Goal: Obtain resource: Download file/media

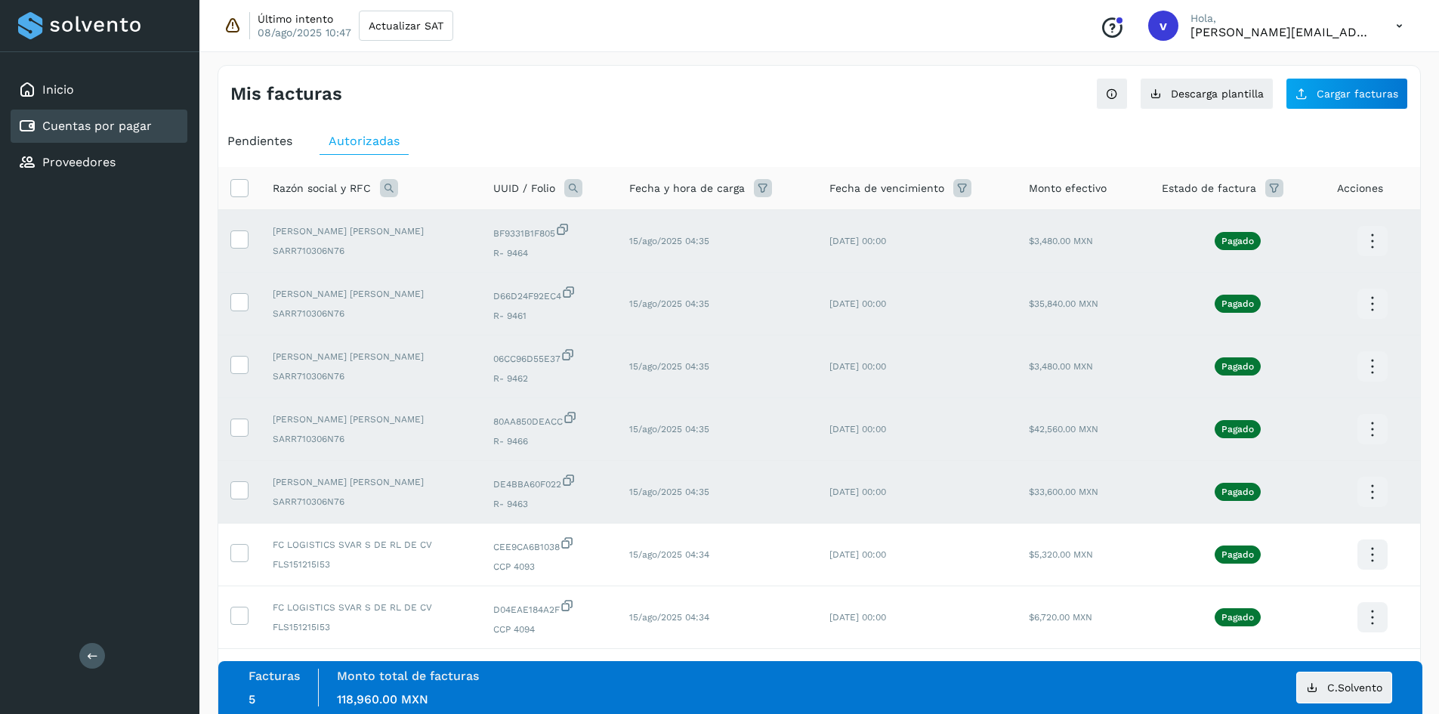
click at [252, 476] on td at bounding box center [239, 492] width 42 height 63
click at [245, 484] on icon at bounding box center [239, 489] width 16 height 16
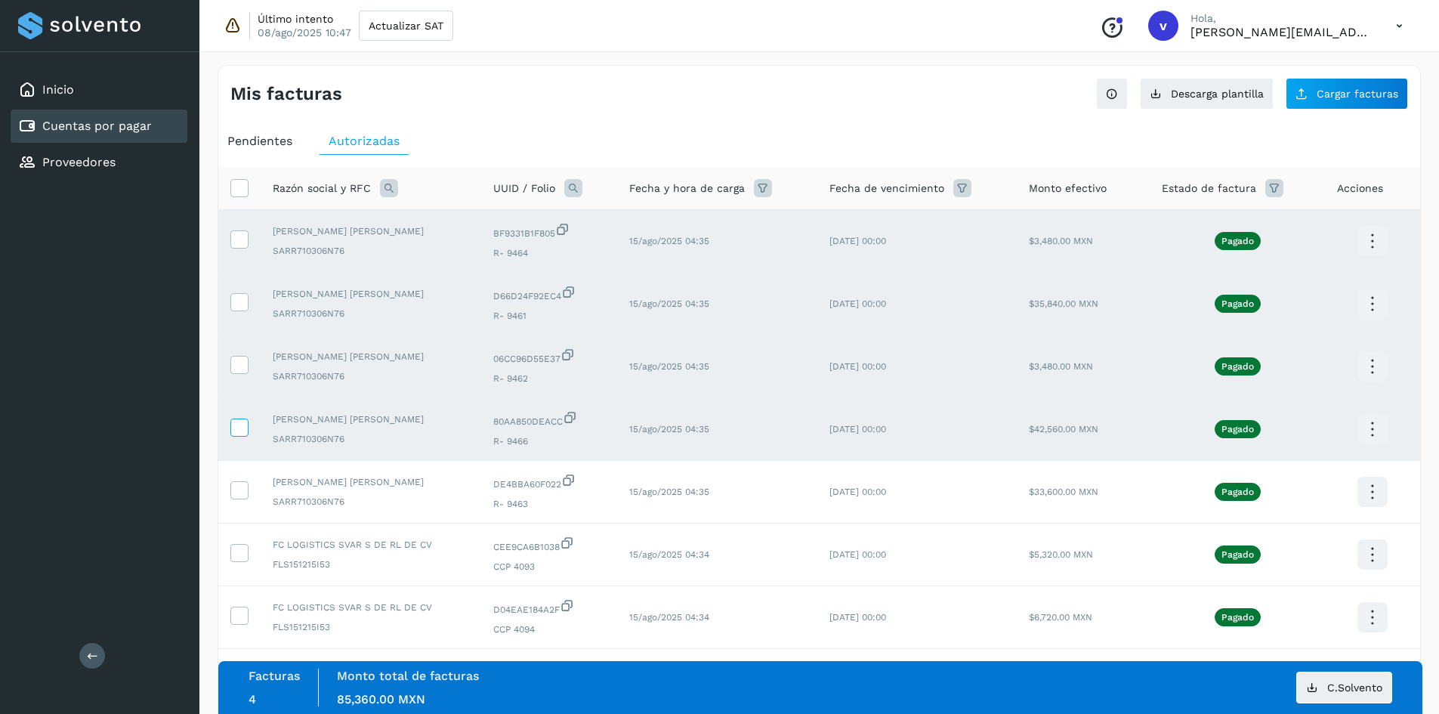
click at [244, 422] on icon at bounding box center [239, 427] width 16 height 16
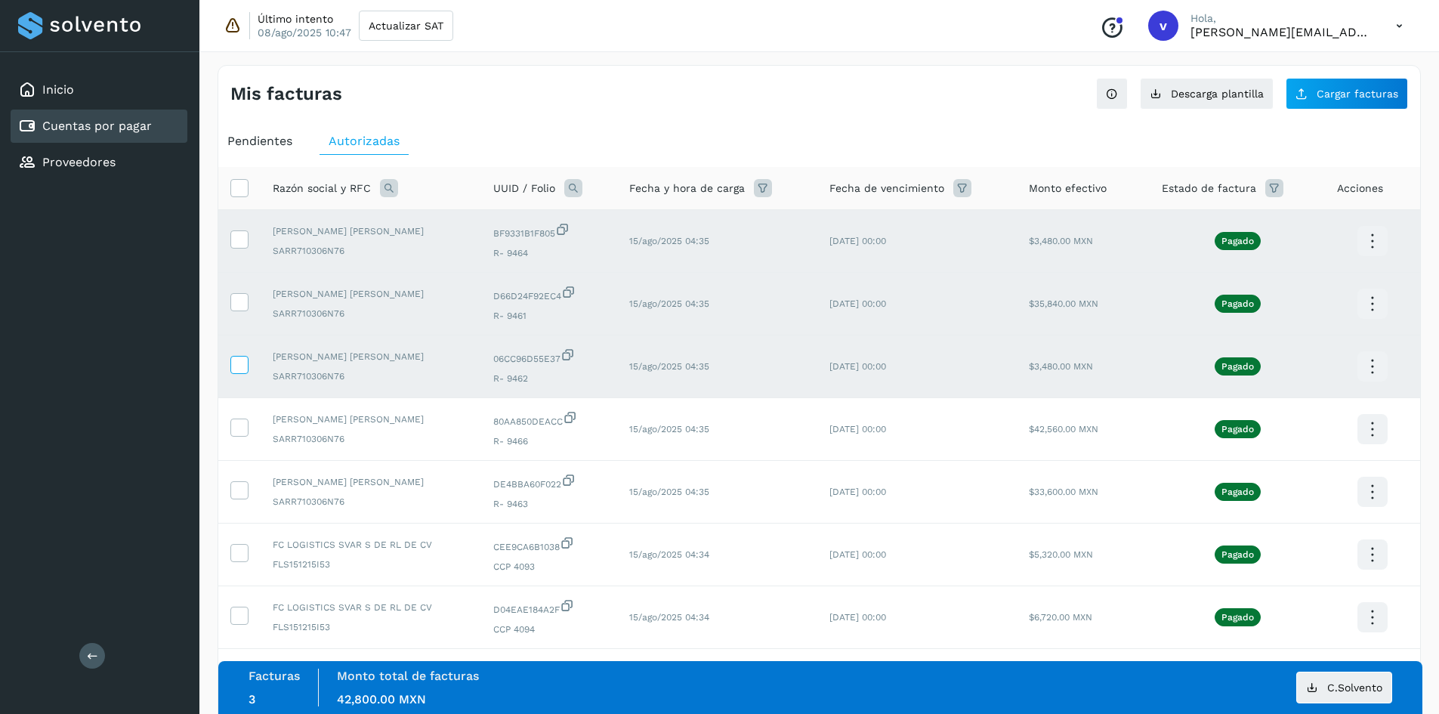
click at [239, 366] on icon at bounding box center [239, 364] width 16 height 16
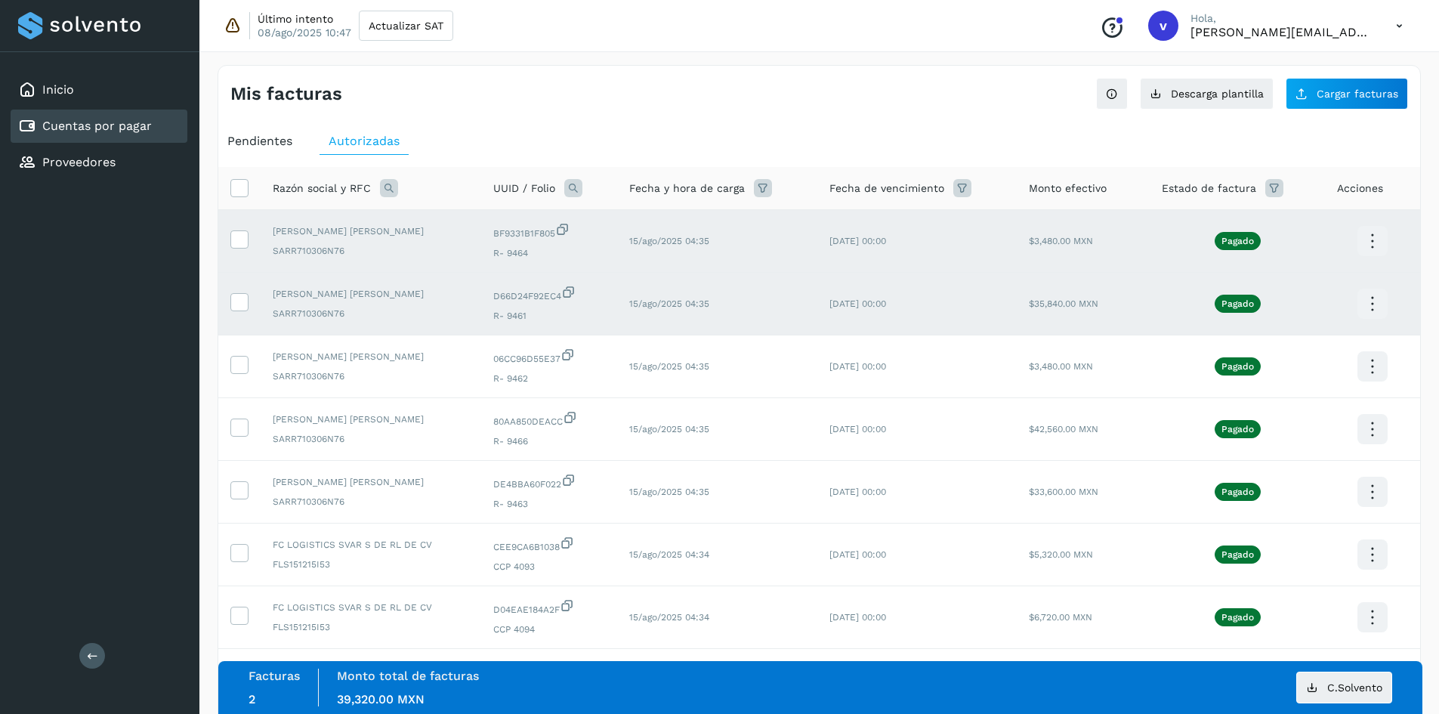
click at [229, 292] on td at bounding box center [239, 304] width 42 height 63
click at [236, 299] on icon at bounding box center [239, 301] width 16 height 16
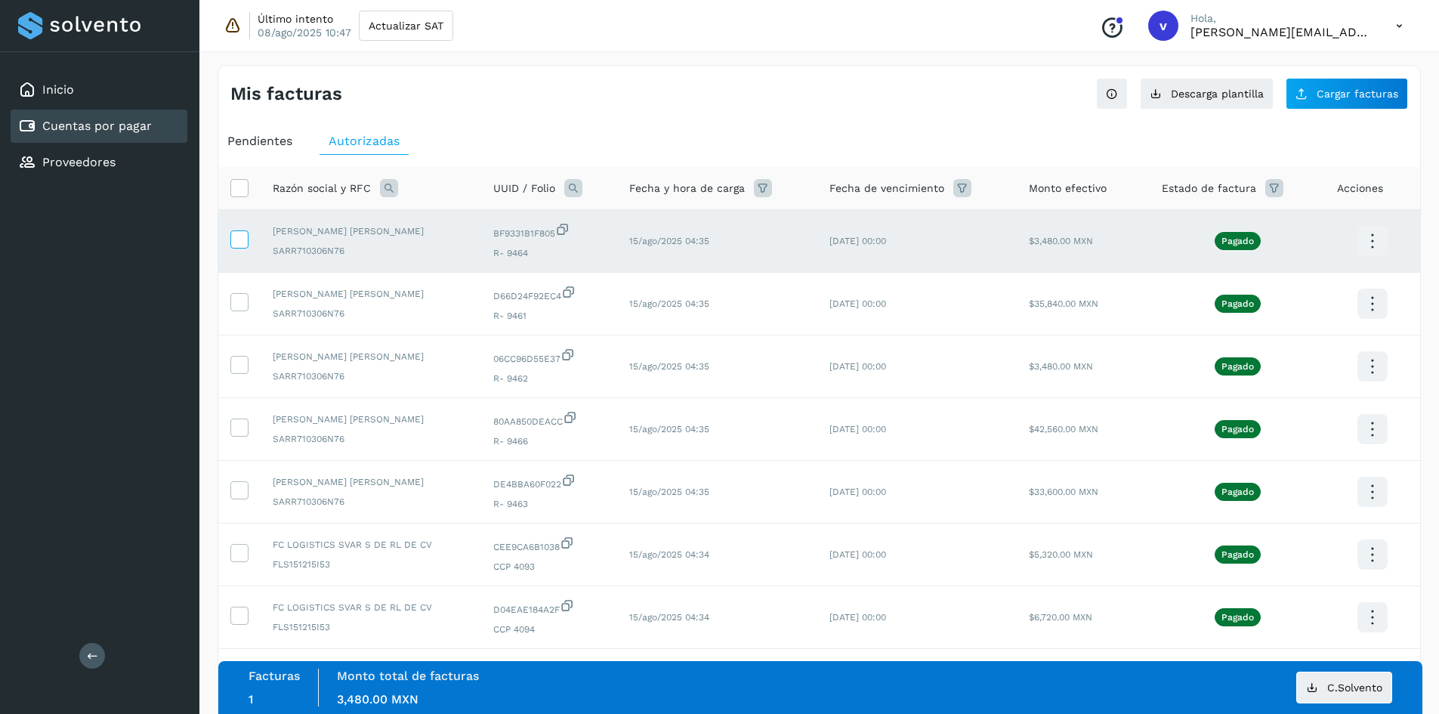
click at [244, 239] on icon at bounding box center [239, 238] width 16 height 16
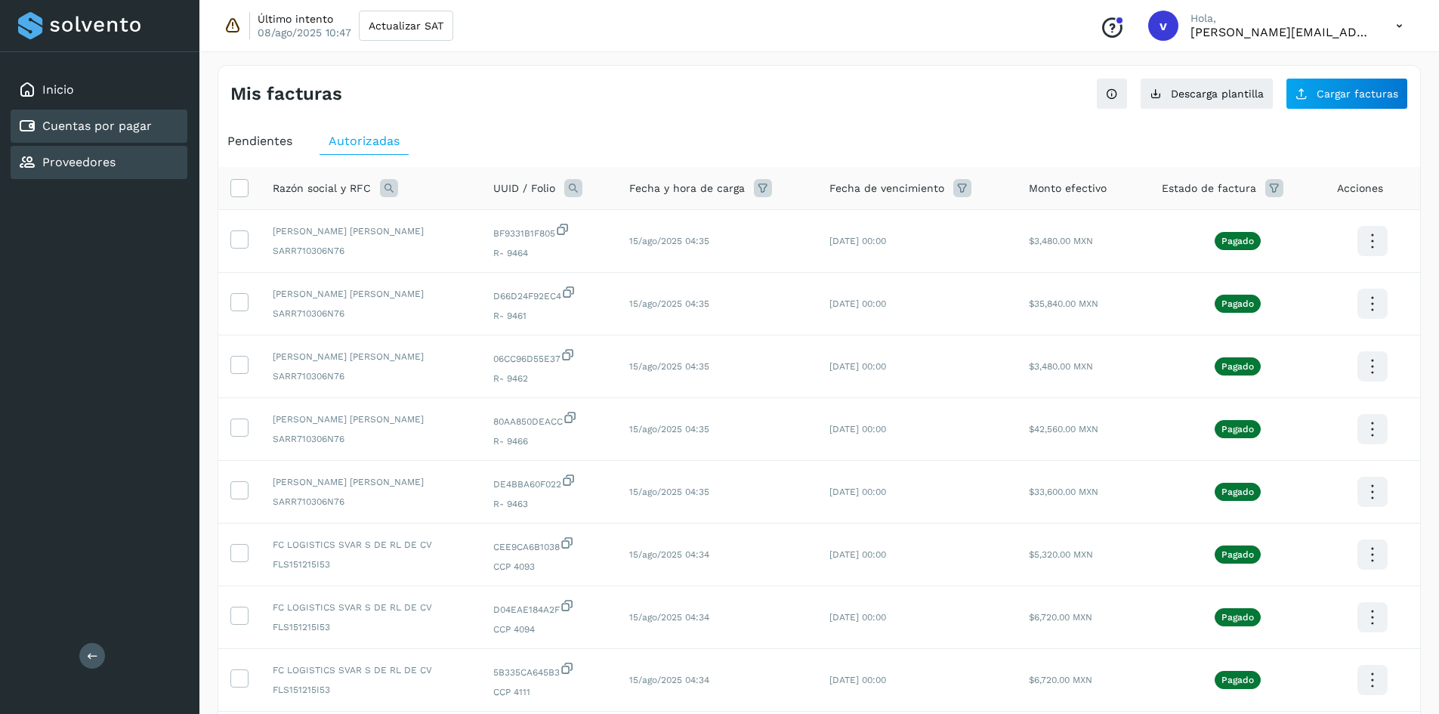
click at [87, 159] on link "Proveedores" at bounding box center [78, 162] width 73 height 14
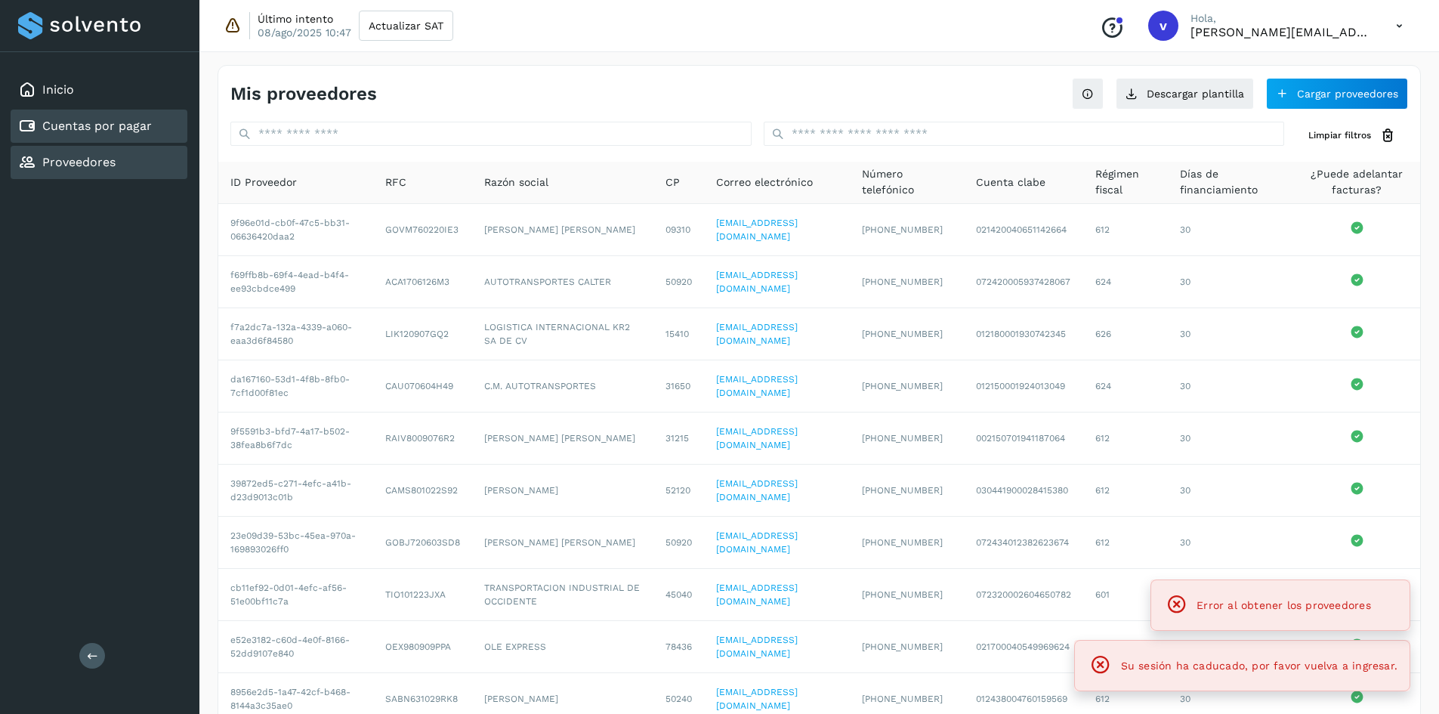
click at [100, 133] on link "Cuentas por pagar" at bounding box center [97, 126] width 110 height 14
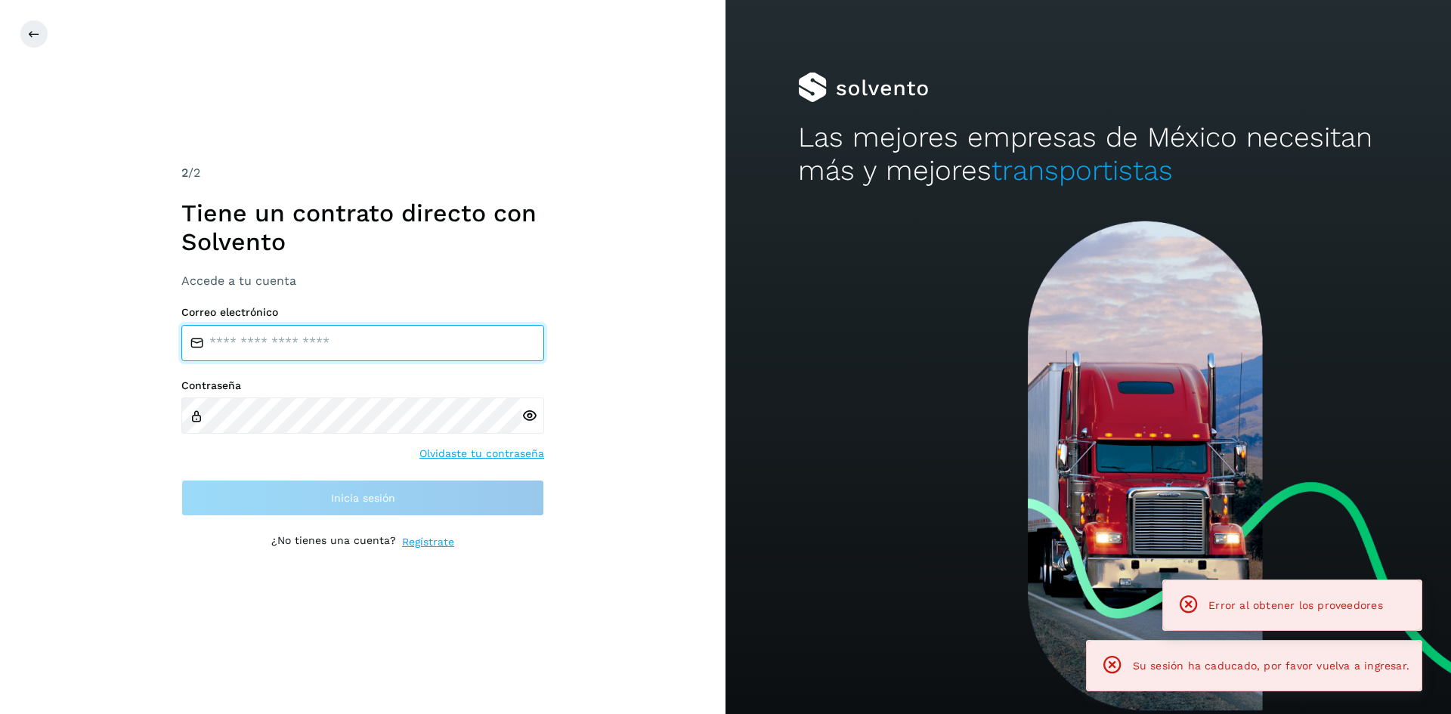
type input "**********"
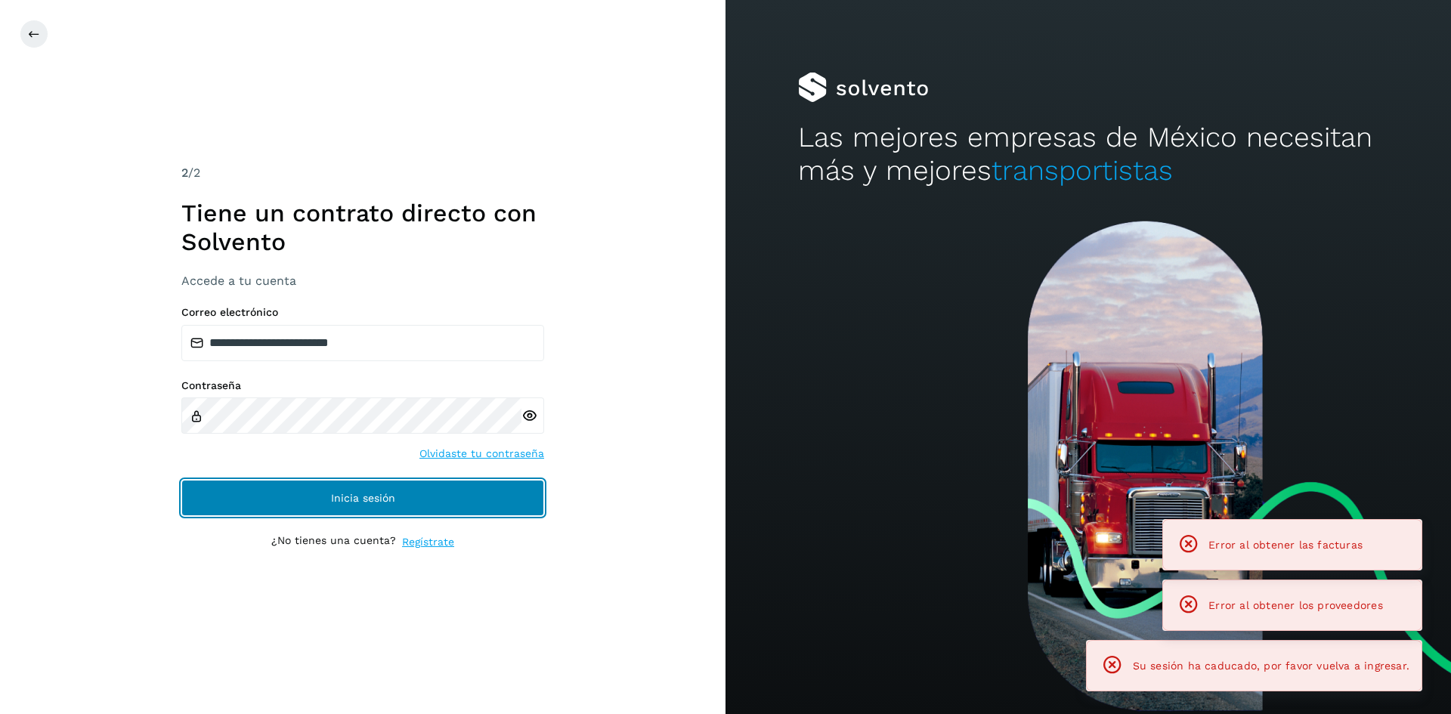
drag, startPoint x: 433, startPoint y: 484, endPoint x: 450, endPoint y: 483, distance: 17.4
click at [433, 484] on button "Inicia sesión" at bounding box center [362, 498] width 363 height 36
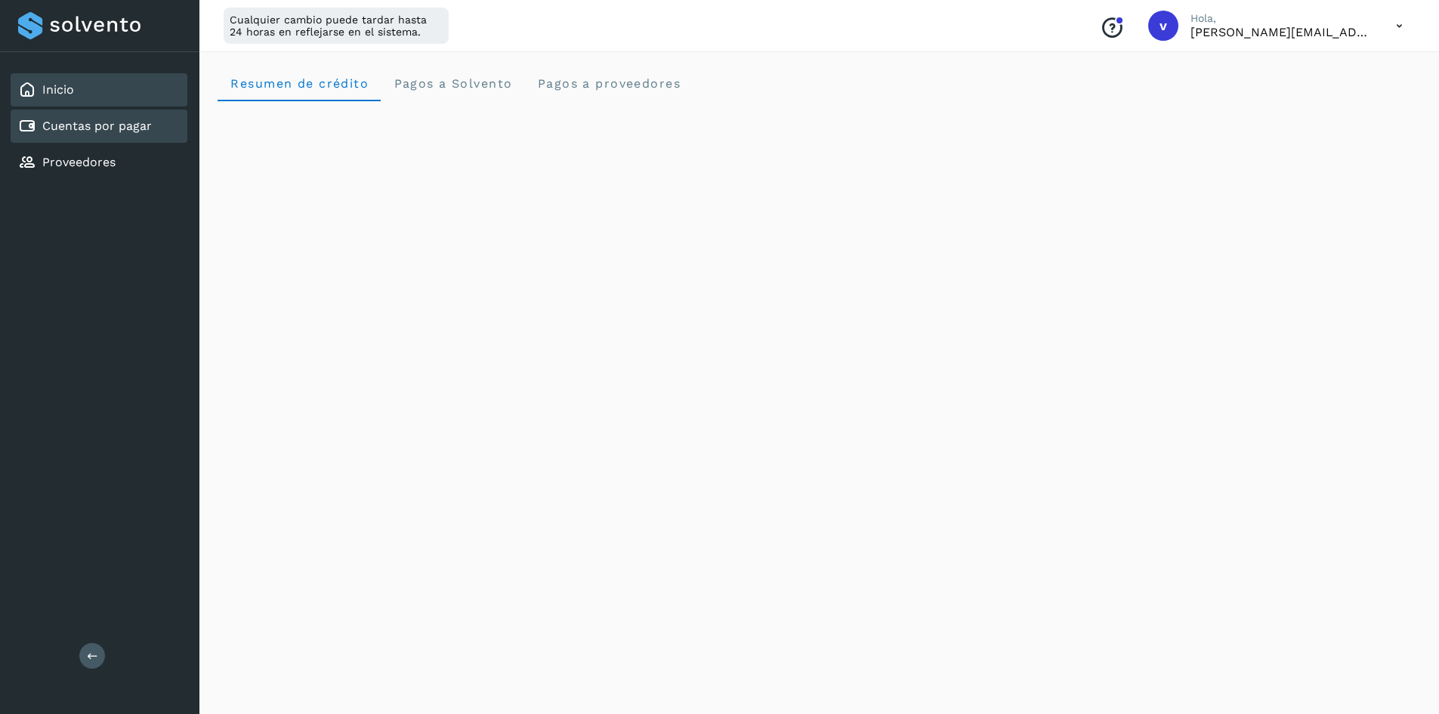
click at [134, 128] on link "Cuentas por pagar" at bounding box center [97, 126] width 110 height 14
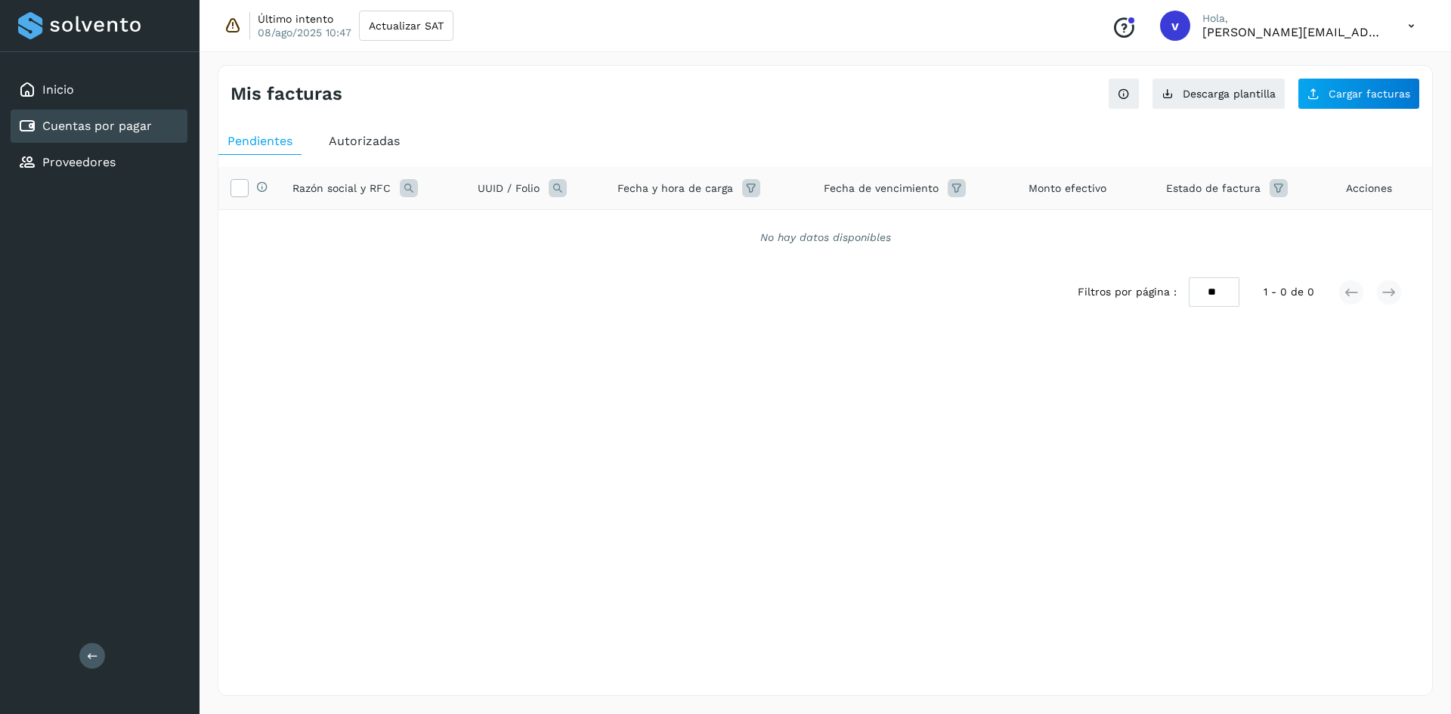
click at [353, 142] on span "Autorizadas" at bounding box center [364, 141] width 71 height 14
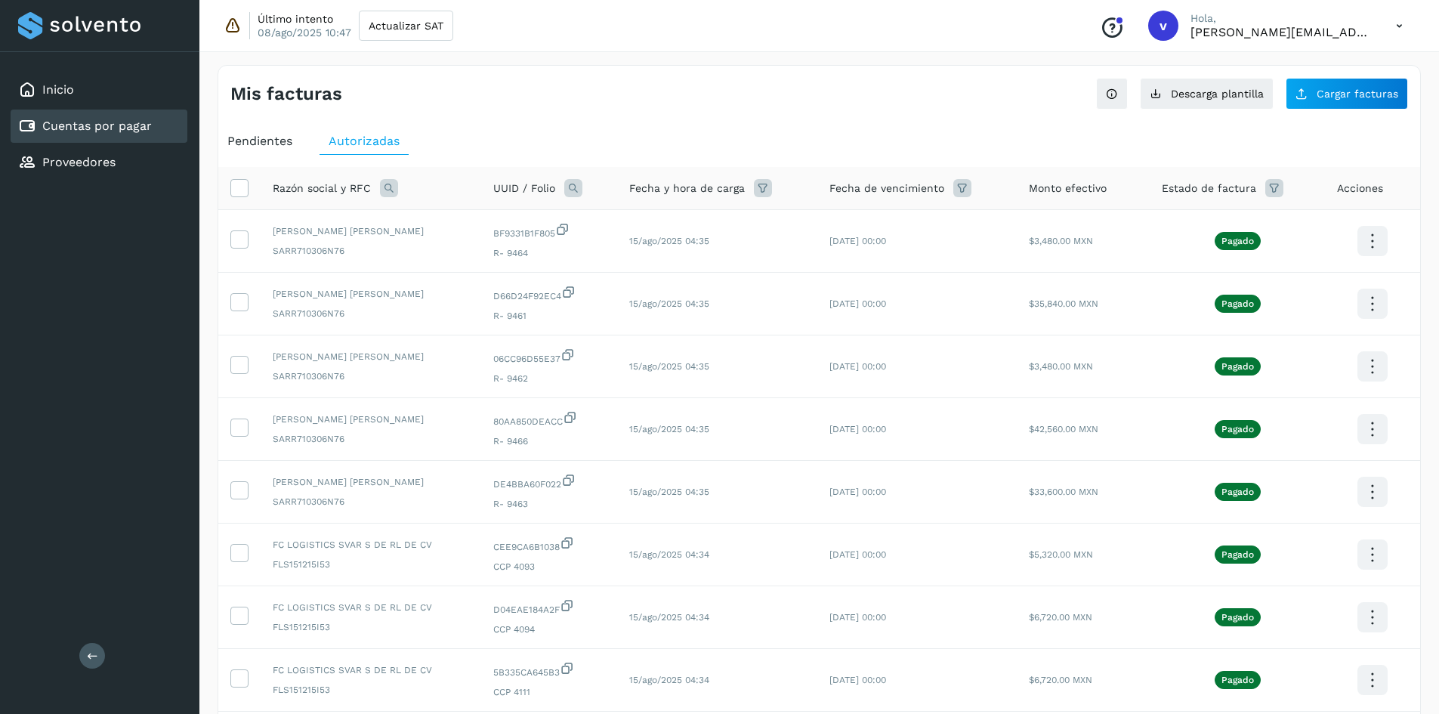
click at [383, 189] on icon at bounding box center [389, 188] width 18 height 18
click at [533, 258] on input "text" at bounding box center [488, 251] width 186 height 24
type input "*"
type input "******"
click at [526, 295] on span "Buscar" at bounding box center [526, 290] width 30 height 14
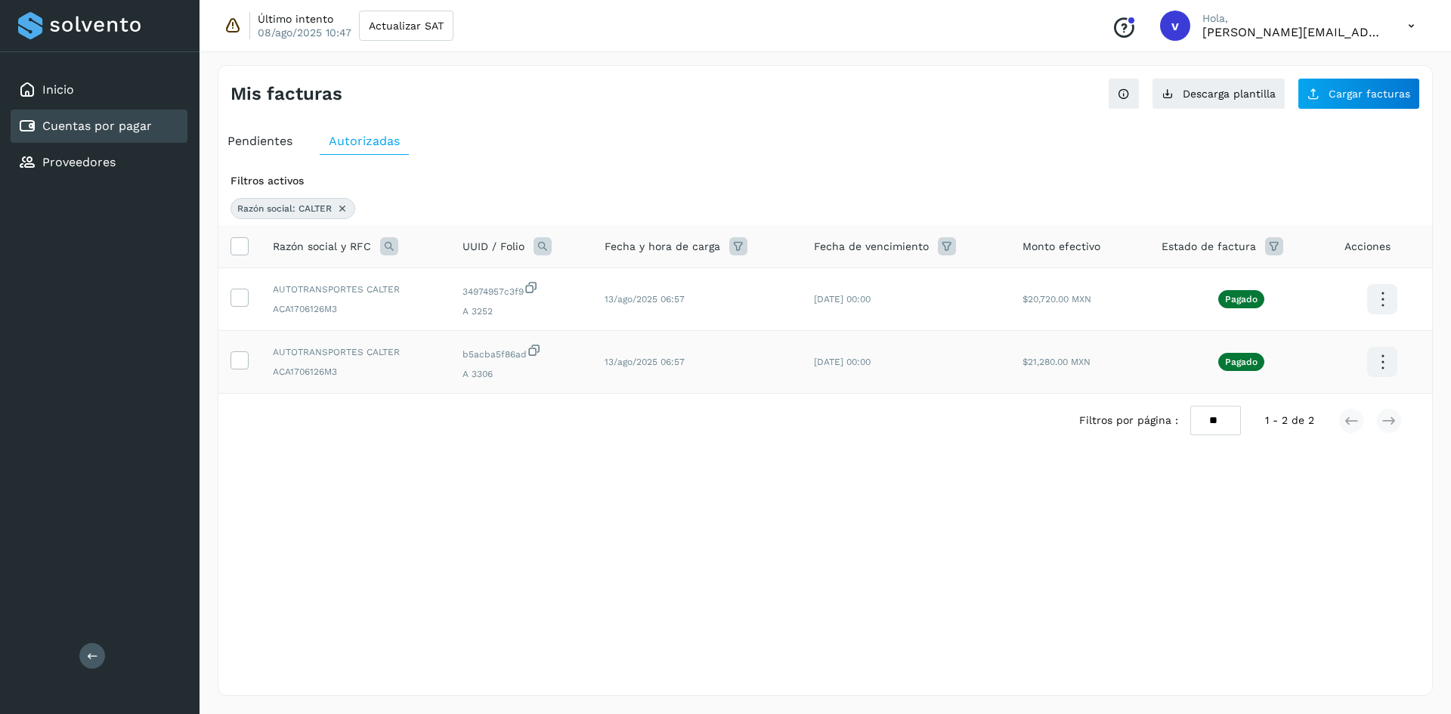
click at [249, 371] on td at bounding box center [239, 362] width 42 height 63
click at [242, 357] on icon at bounding box center [239, 359] width 16 height 16
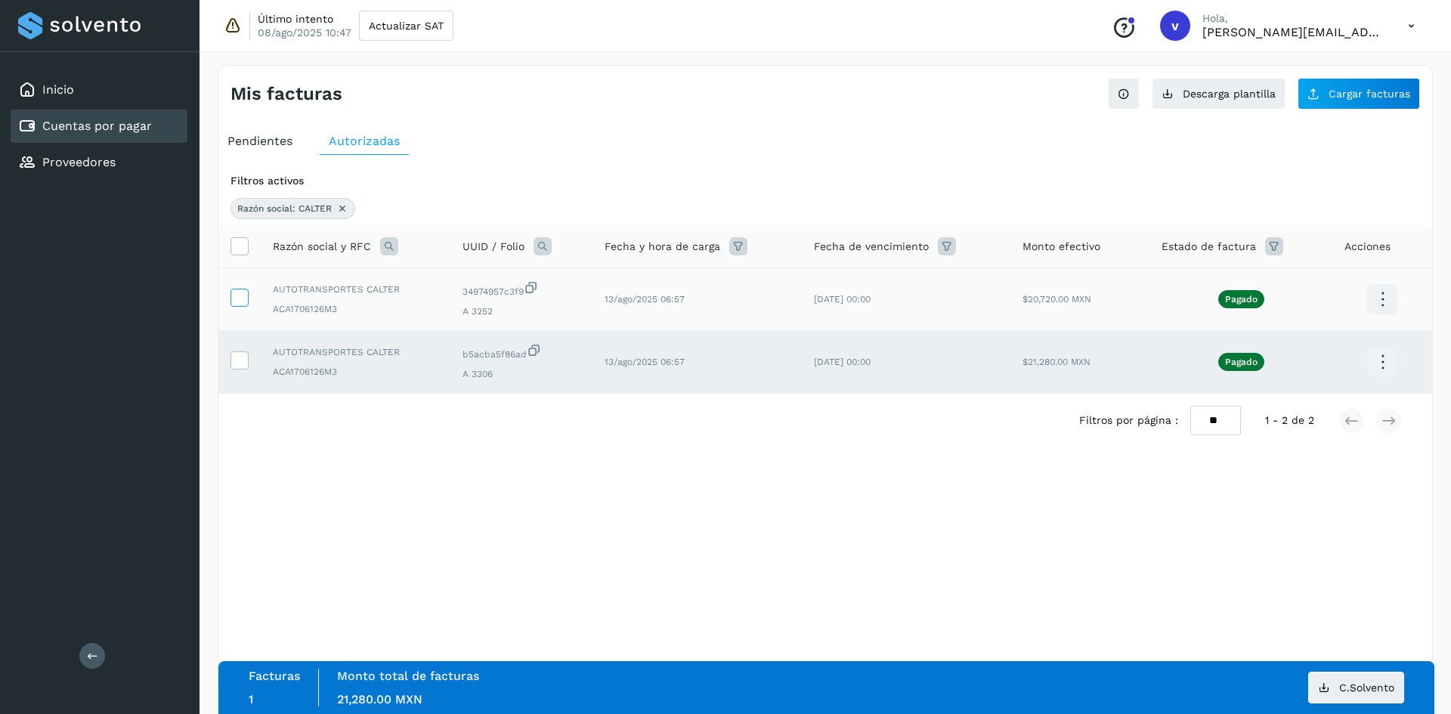
click at [243, 303] on icon at bounding box center [239, 297] width 16 height 16
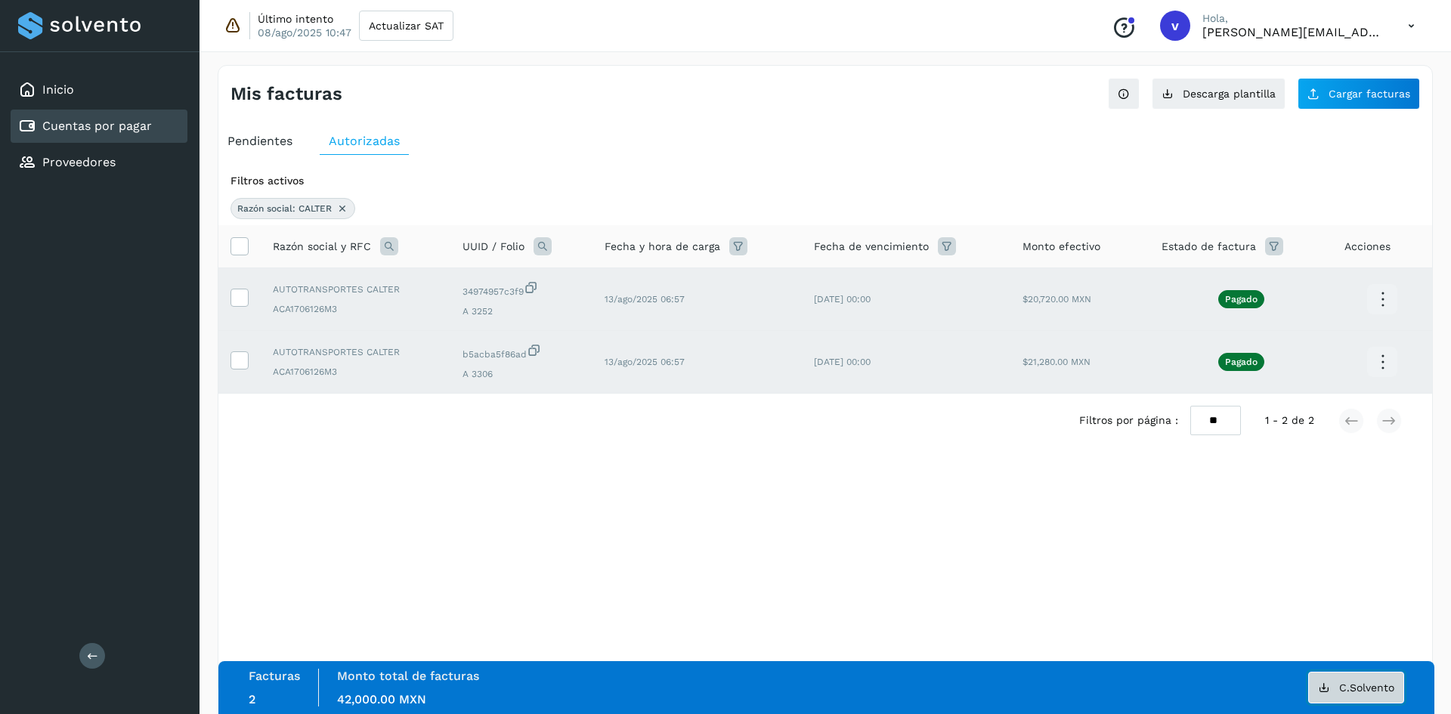
click at [1341, 694] on button "C.Solvento" at bounding box center [1356, 688] width 96 height 32
click at [235, 255] on label at bounding box center [239, 246] width 18 height 18
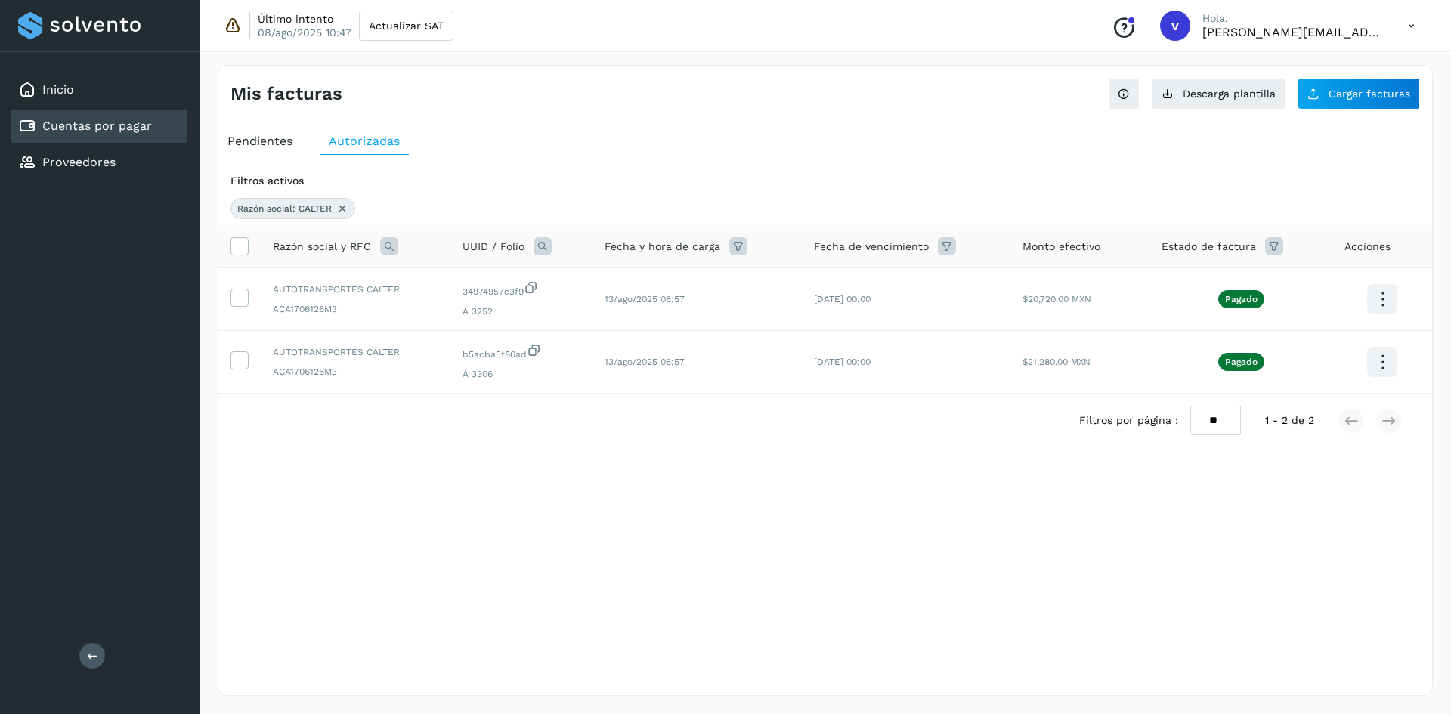
click at [347, 206] on icon at bounding box center [342, 208] width 12 height 12
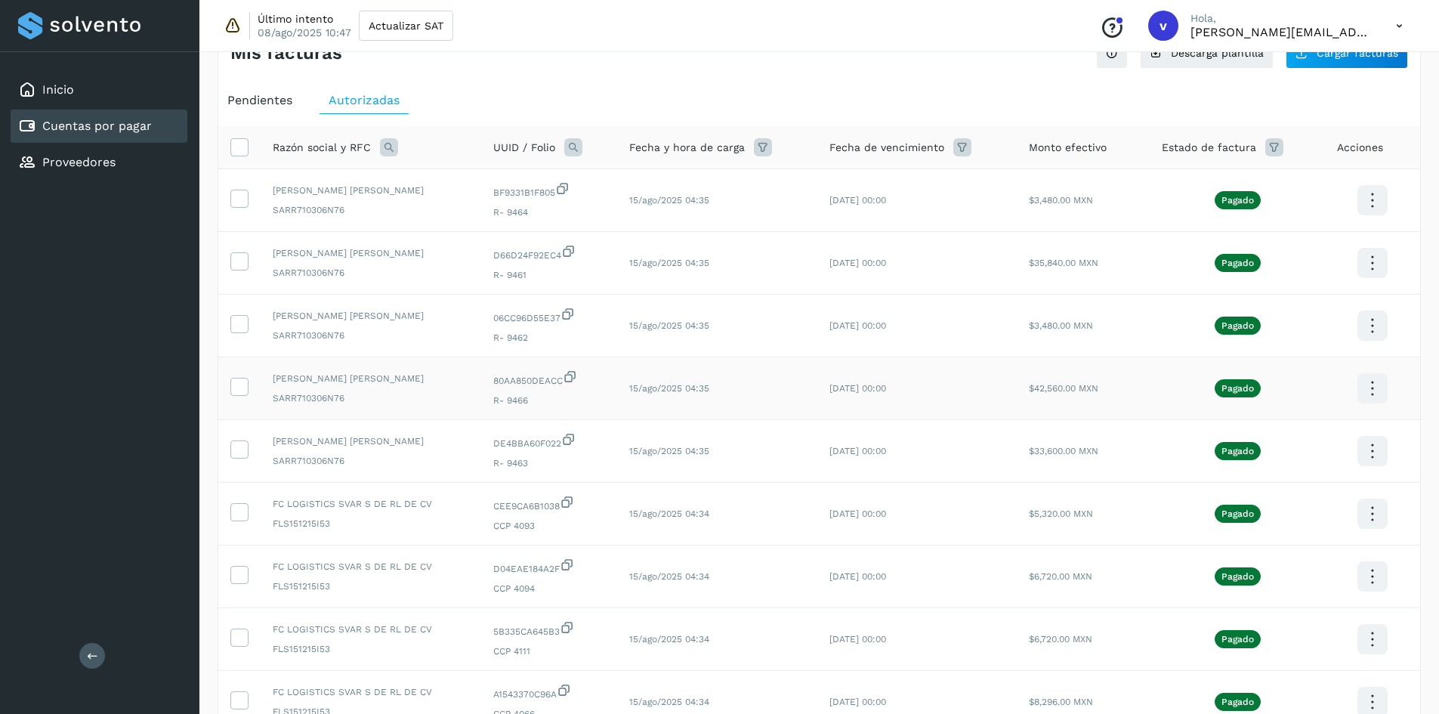
scroll to position [76, 0]
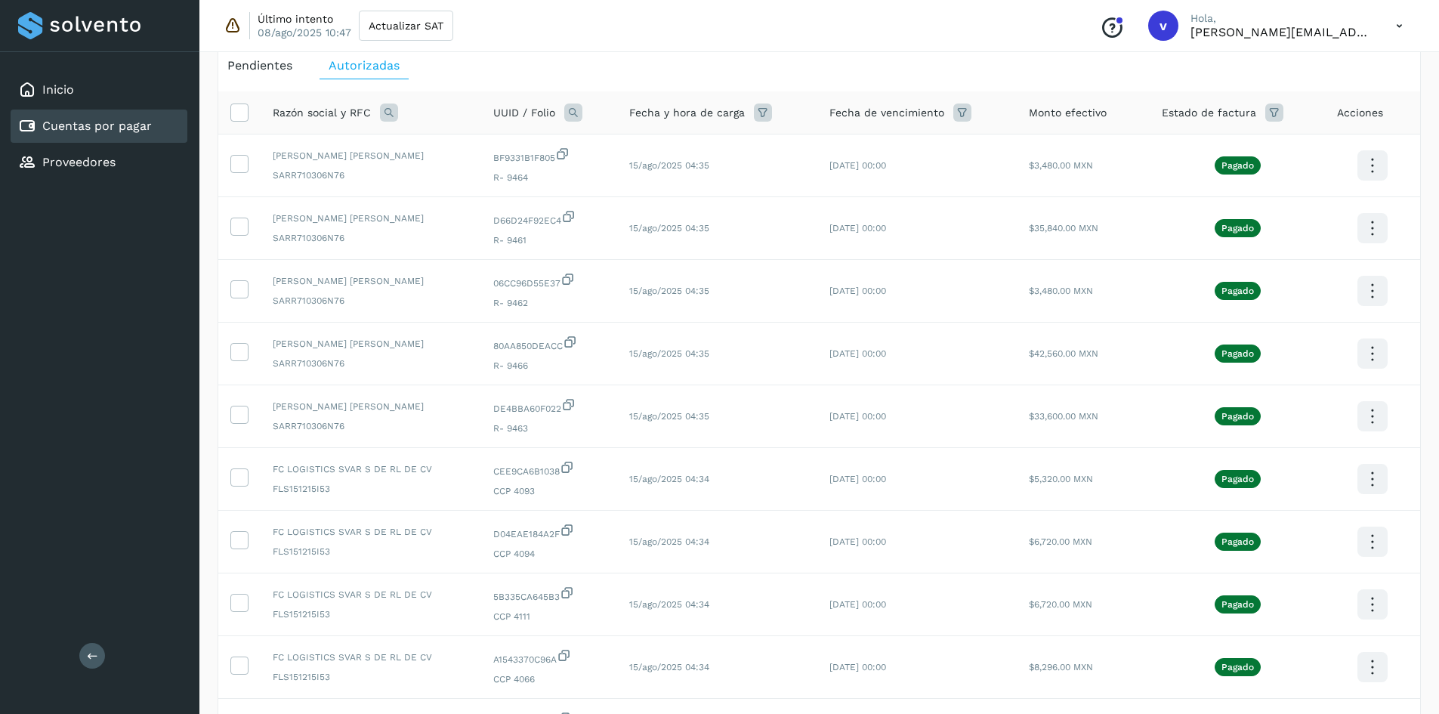
click at [391, 122] on icon at bounding box center [389, 112] width 18 height 18
click at [545, 182] on input "text" at bounding box center [488, 175] width 186 height 24
type input "******"
click at [550, 232] on div "Razón social RFC ****** Cancelar Buscar" at bounding box center [488, 184] width 210 height 116
click at [559, 224] on button "Buscar" at bounding box center [526, 214] width 110 height 30
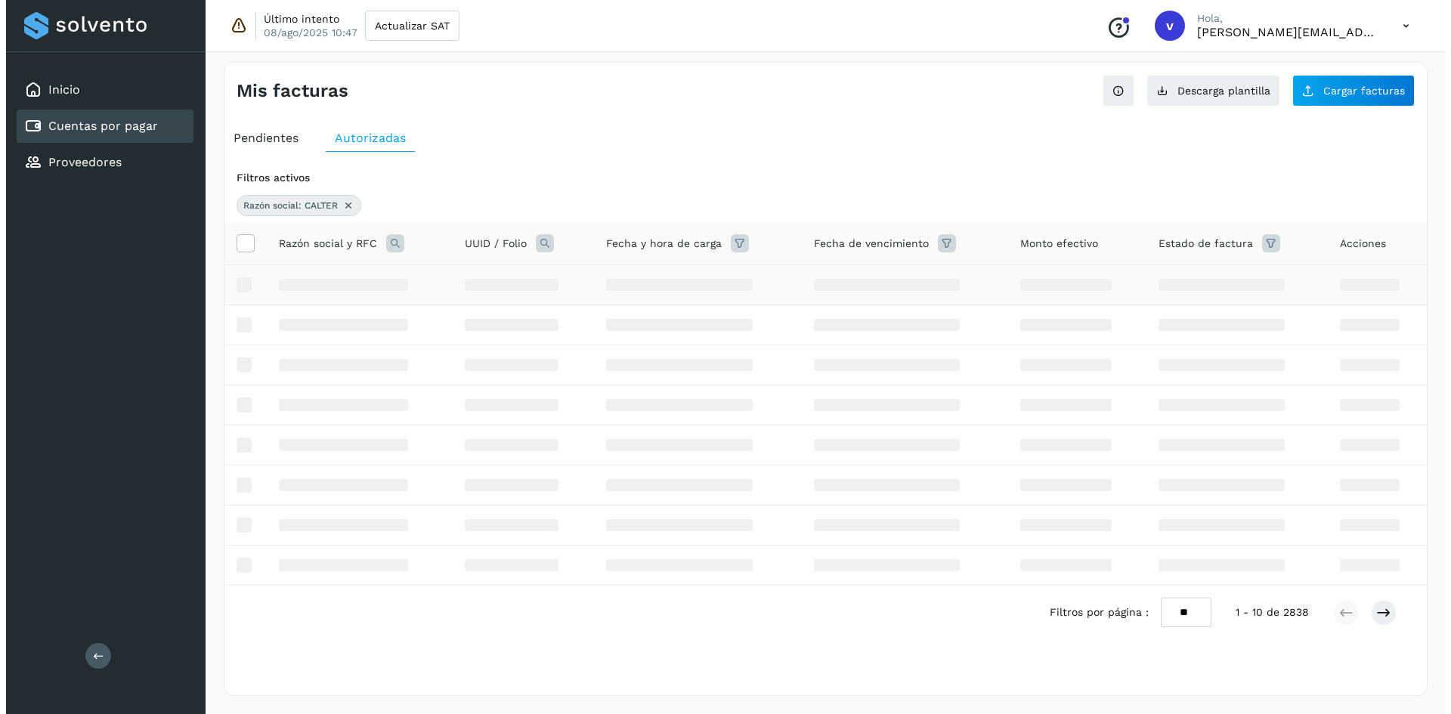
scroll to position [0, 0]
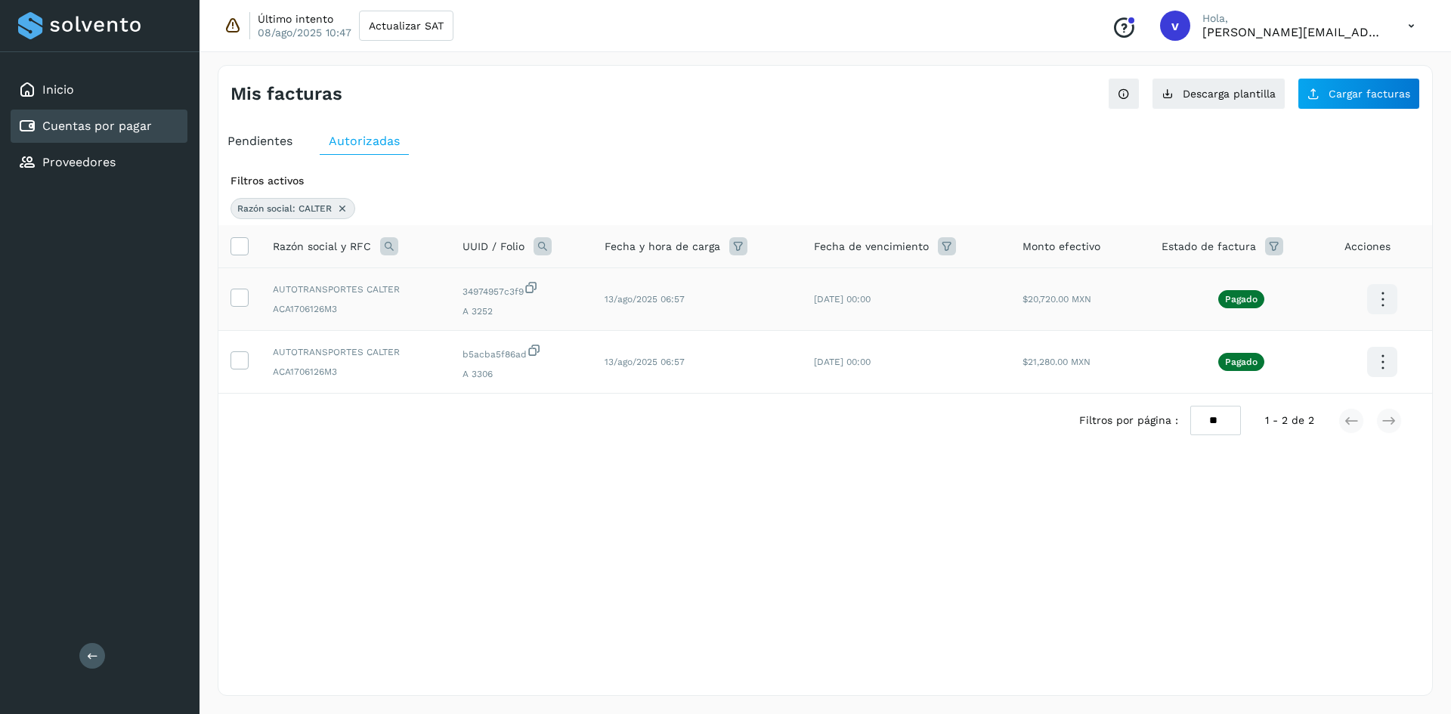
click at [1383, 314] on icon at bounding box center [1382, 300] width 36 height 36
click at [1263, 348] on button "CEP" at bounding box center [1306, 343] width 180 height 29
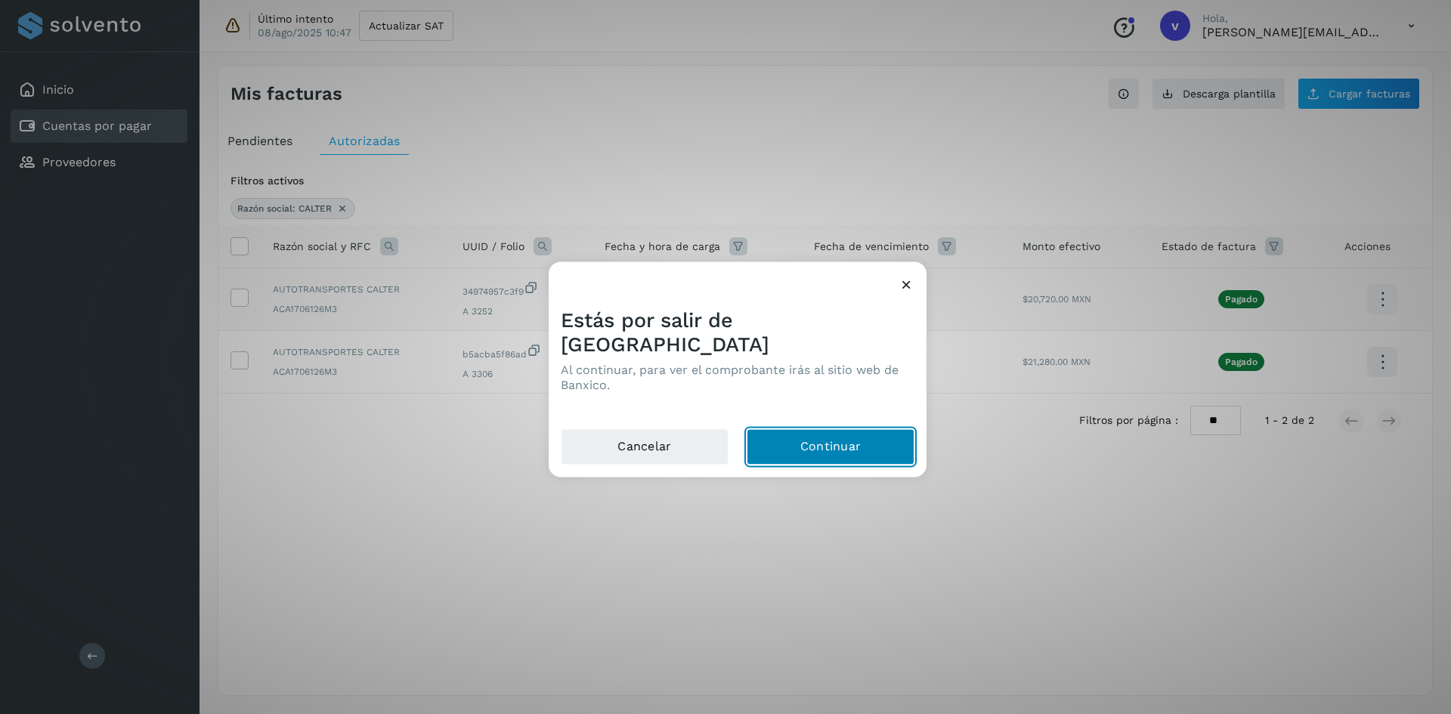
click at [829, 428] on button "Continuar" at bounding box center [830, 446] width 168 height 36
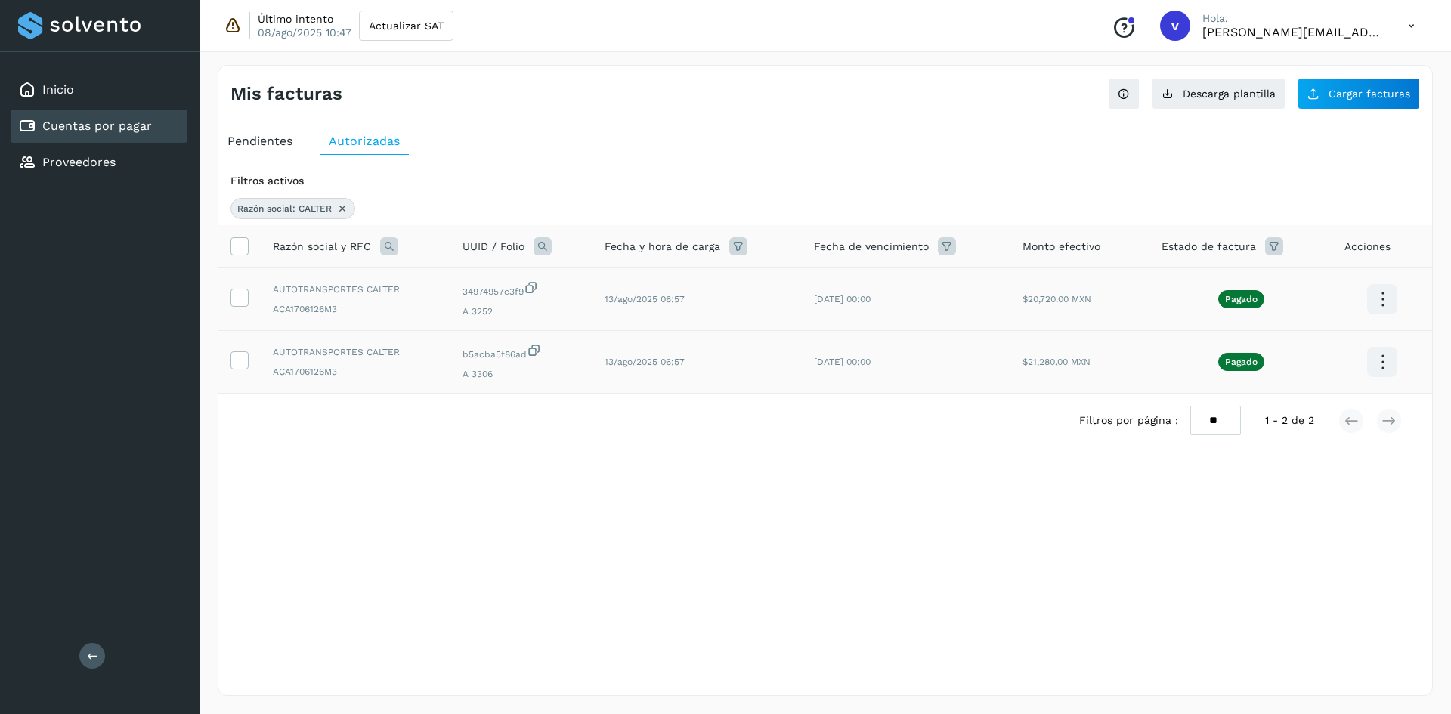
click at [1388, 317] on icon at bounding box center [1382, 300] width 36 height 36
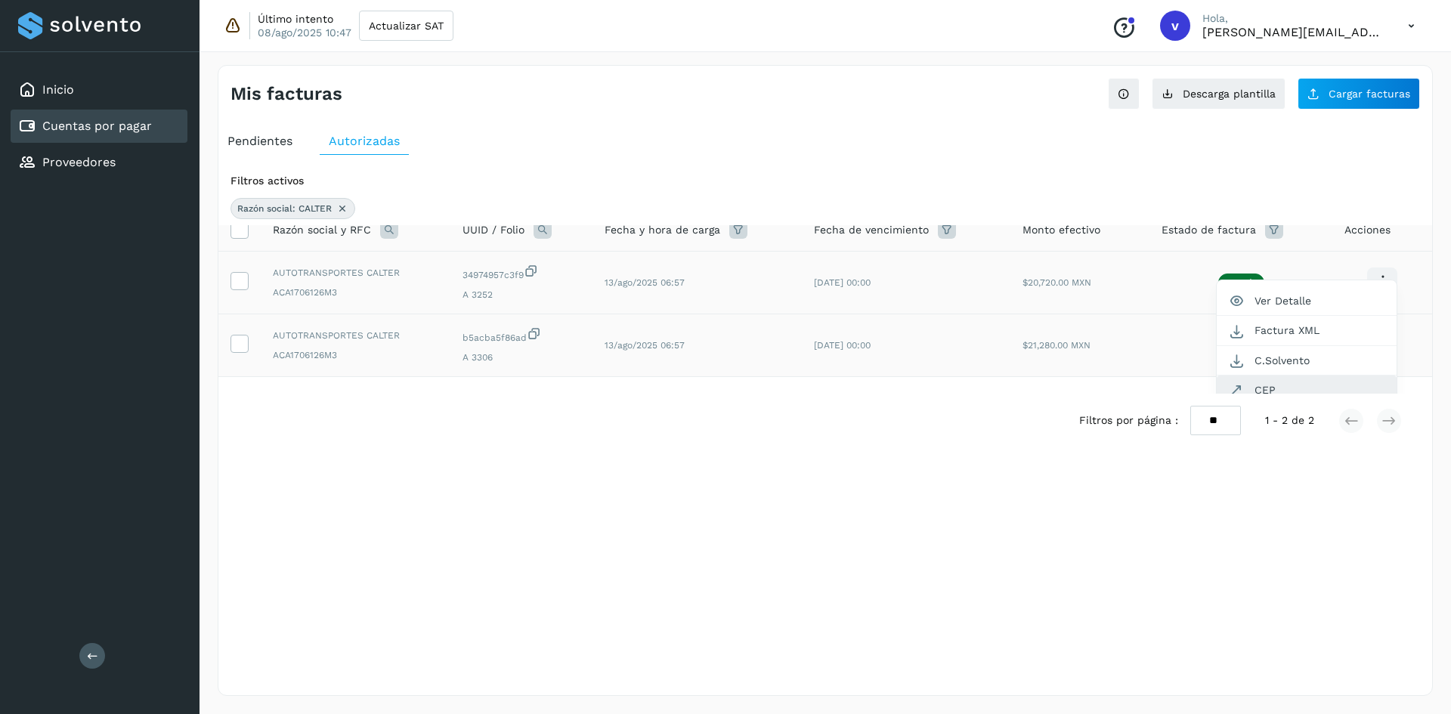
click at [1290, 388] on button "CEP" at bounding box center [1306, 389] width 180 height 29
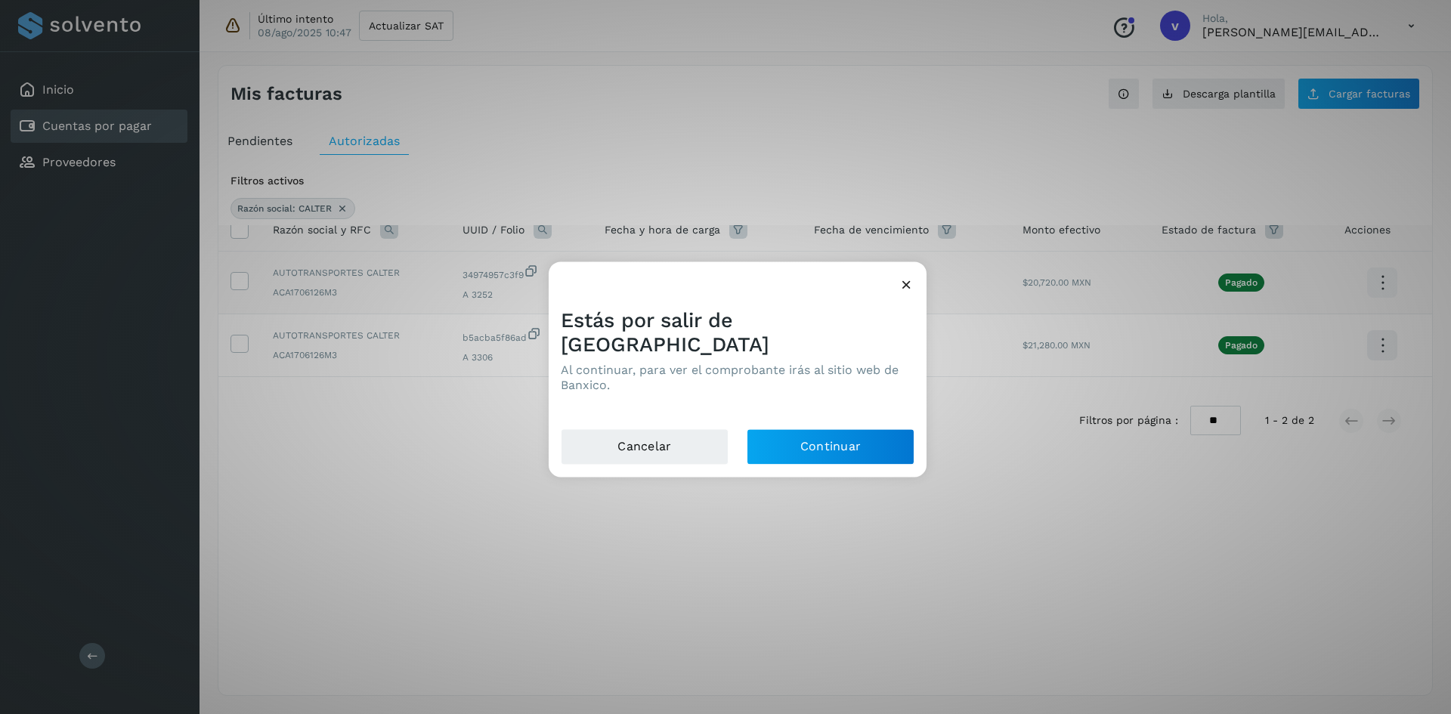
scroll to position [0, 0]
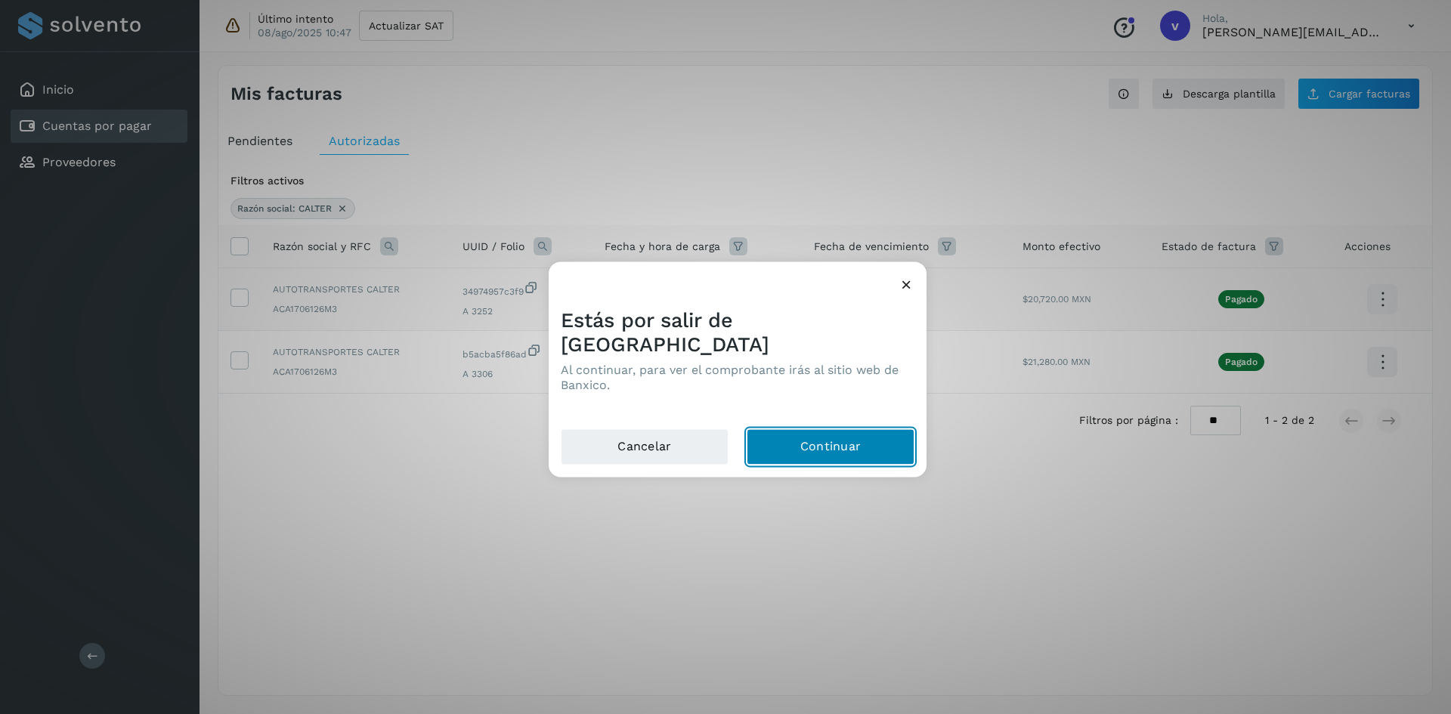
click at [827, 435] on button "Continuar" at bounding box center [830, 446] width 168 height 36
